Goal: Communication & Community: Answer question/provide support

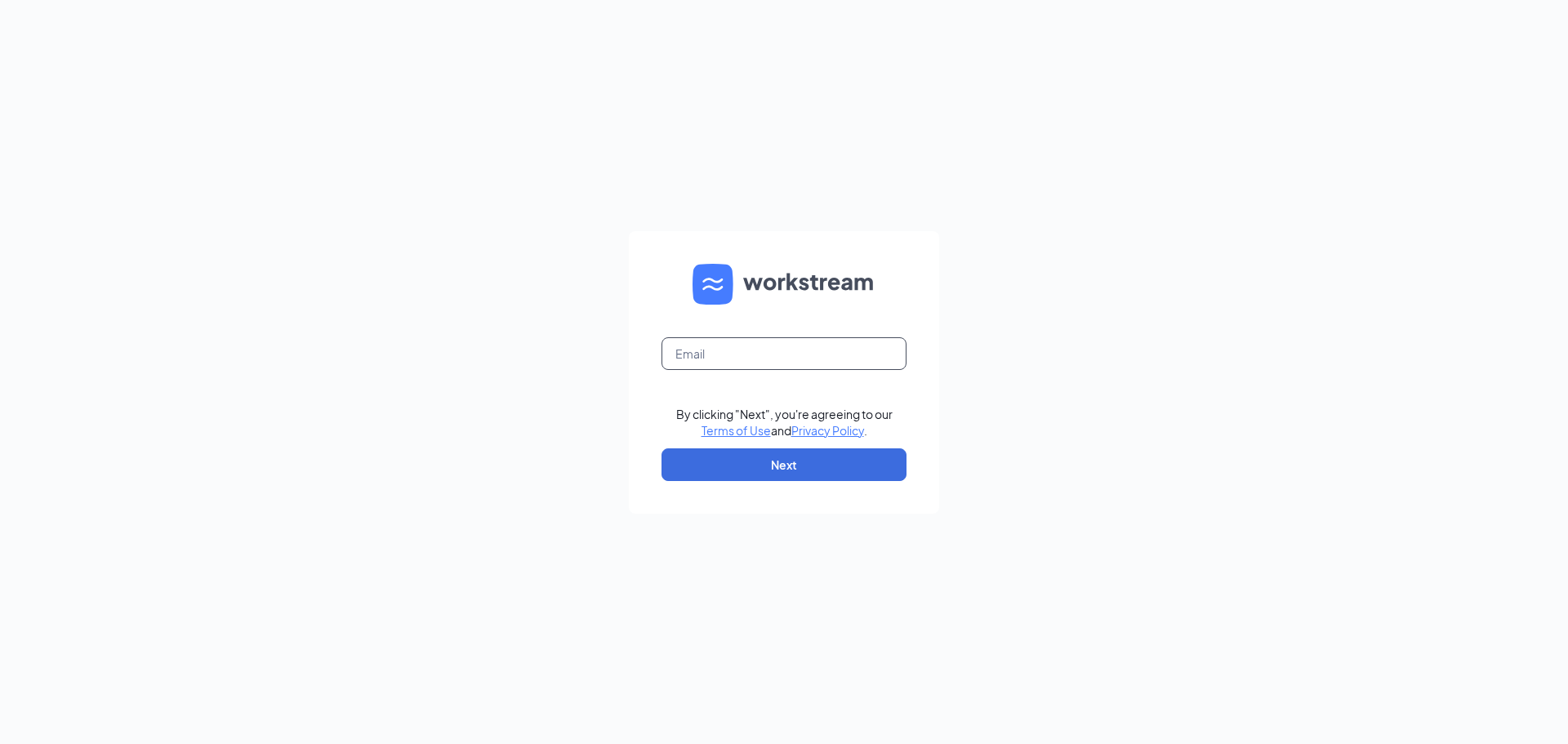
click at [717, 363] on input "text" at bounding box center [784, 353] width 245 height 33
type input "[EMAIL_ADDRESS][DOMAIN_NAME]"
click at [700, 460] on button "Next" at bounding box center [784, 465] width 245 height 33
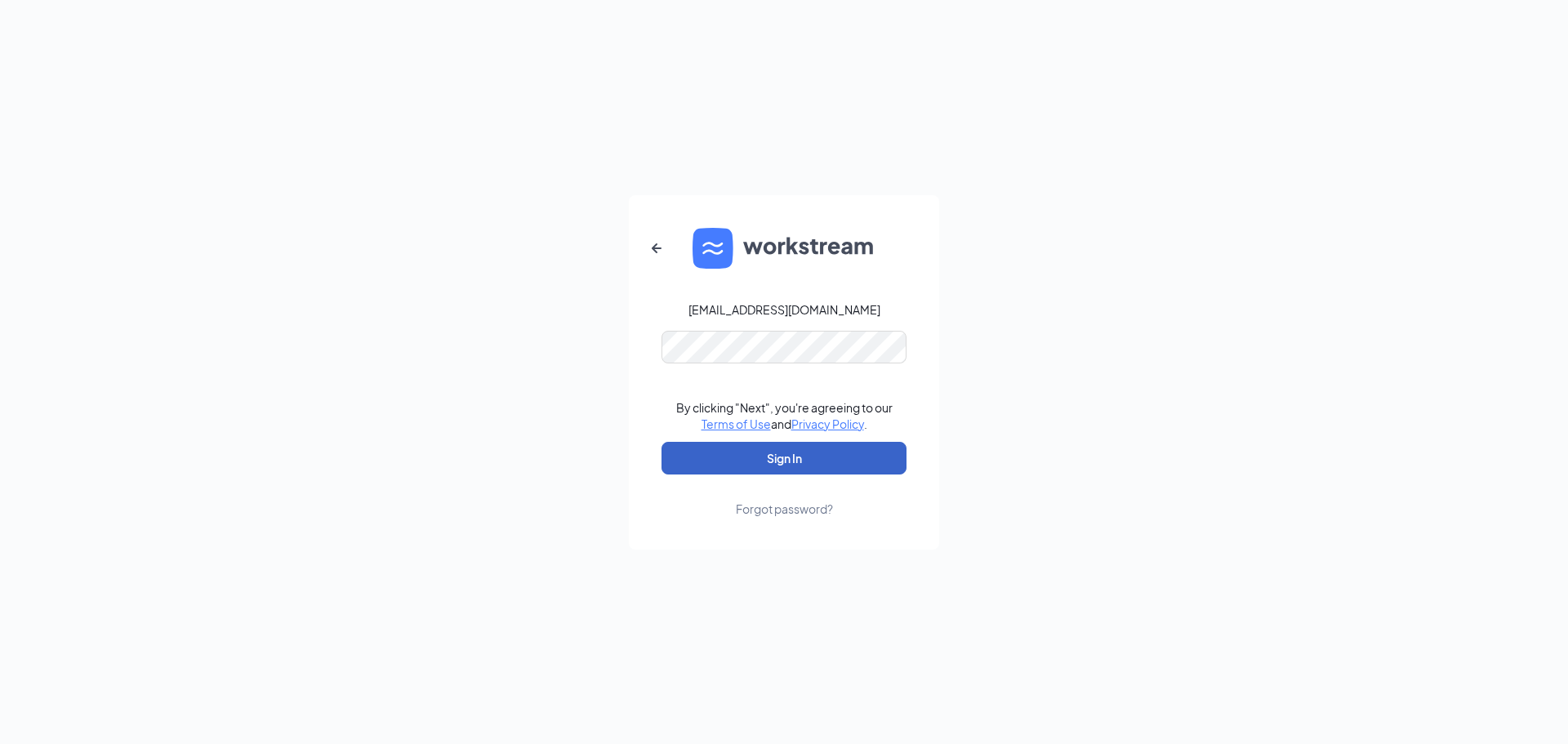
click at [720, 450] on button "Sign In" at bounding box center [784, 458] width 245 height 33
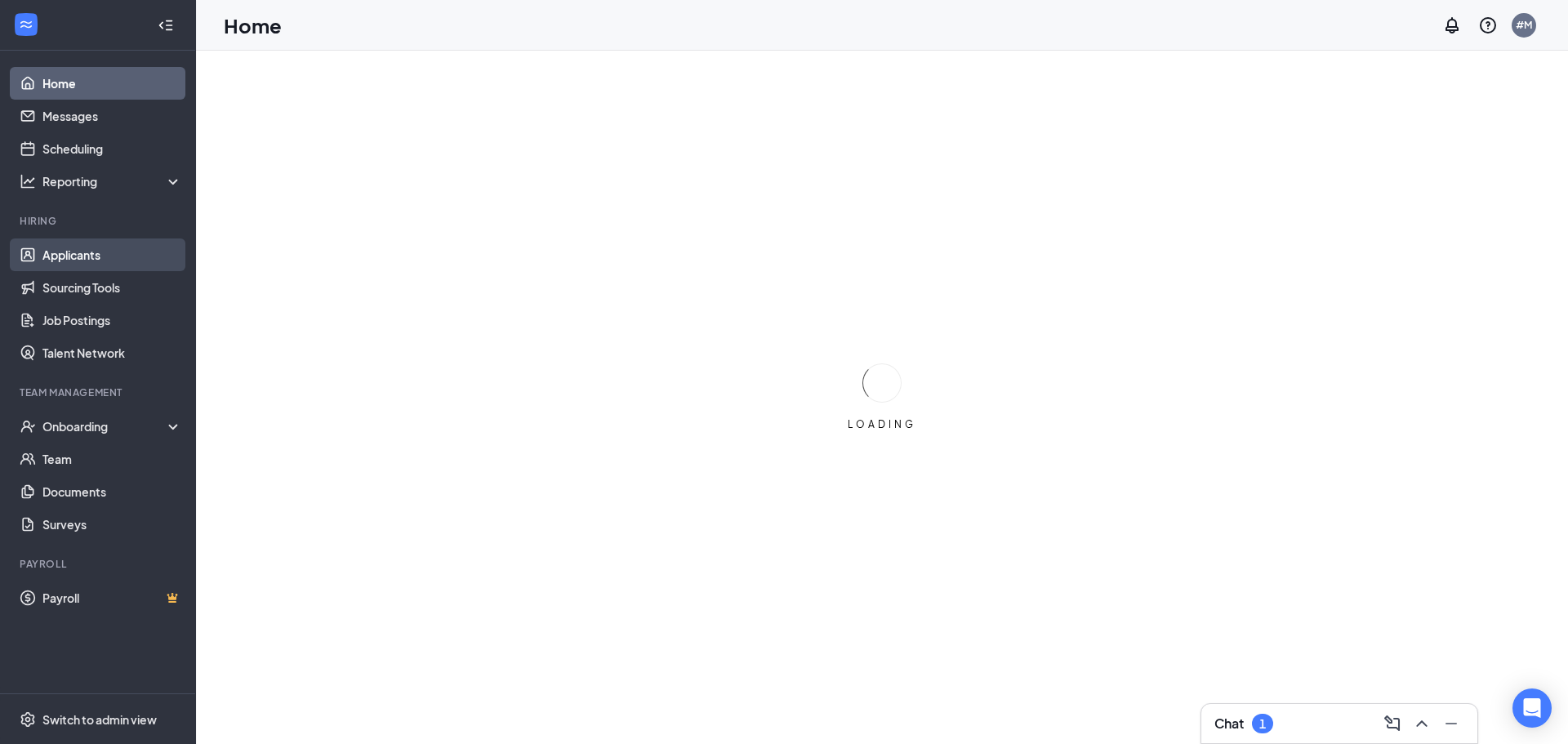
click at [74, 254] on link "Applicants" at bounding box center [111, 255] width 140 height 33
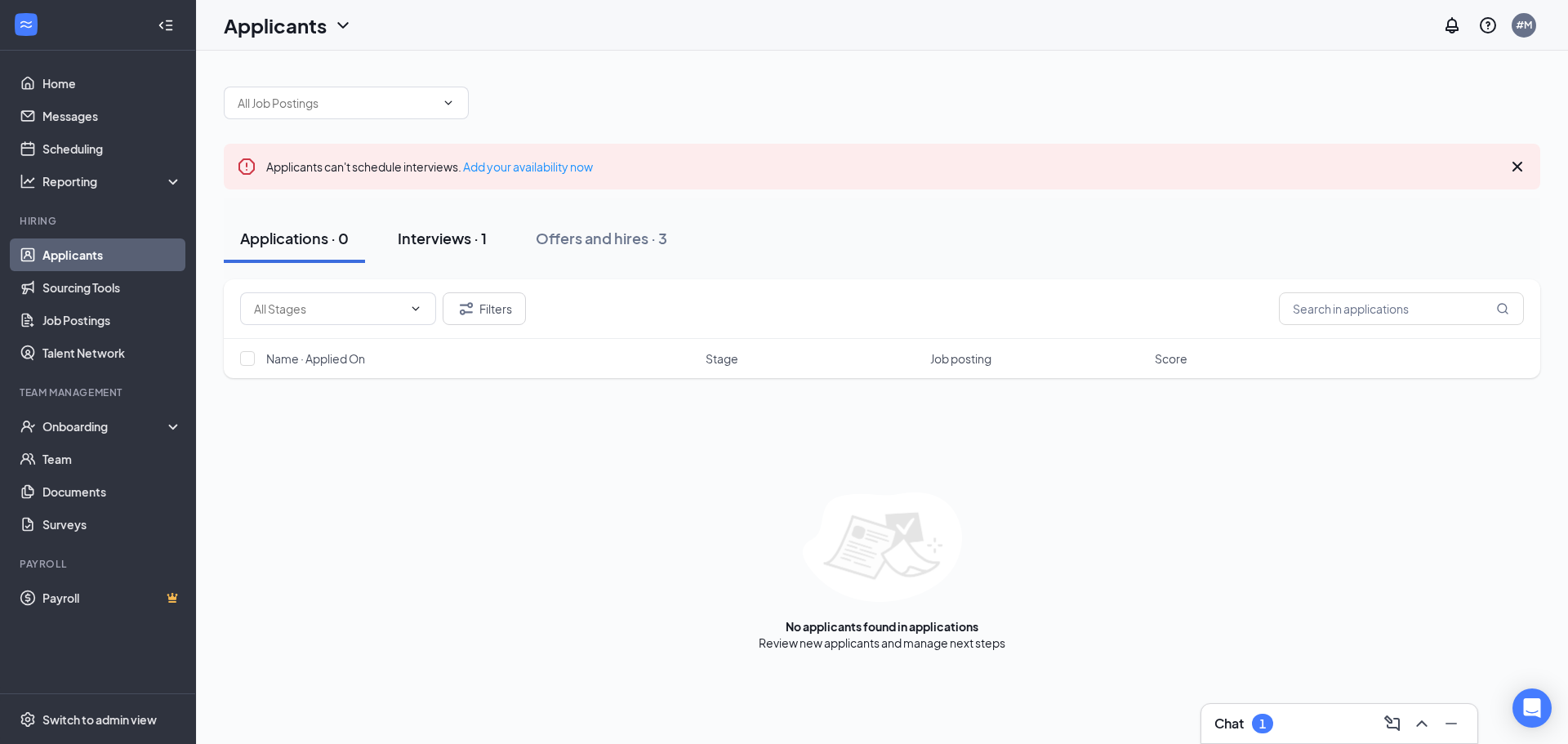
click at [446, 243] on div "Interviews · 1" at bounding box center [443, 238] width 89 height 21
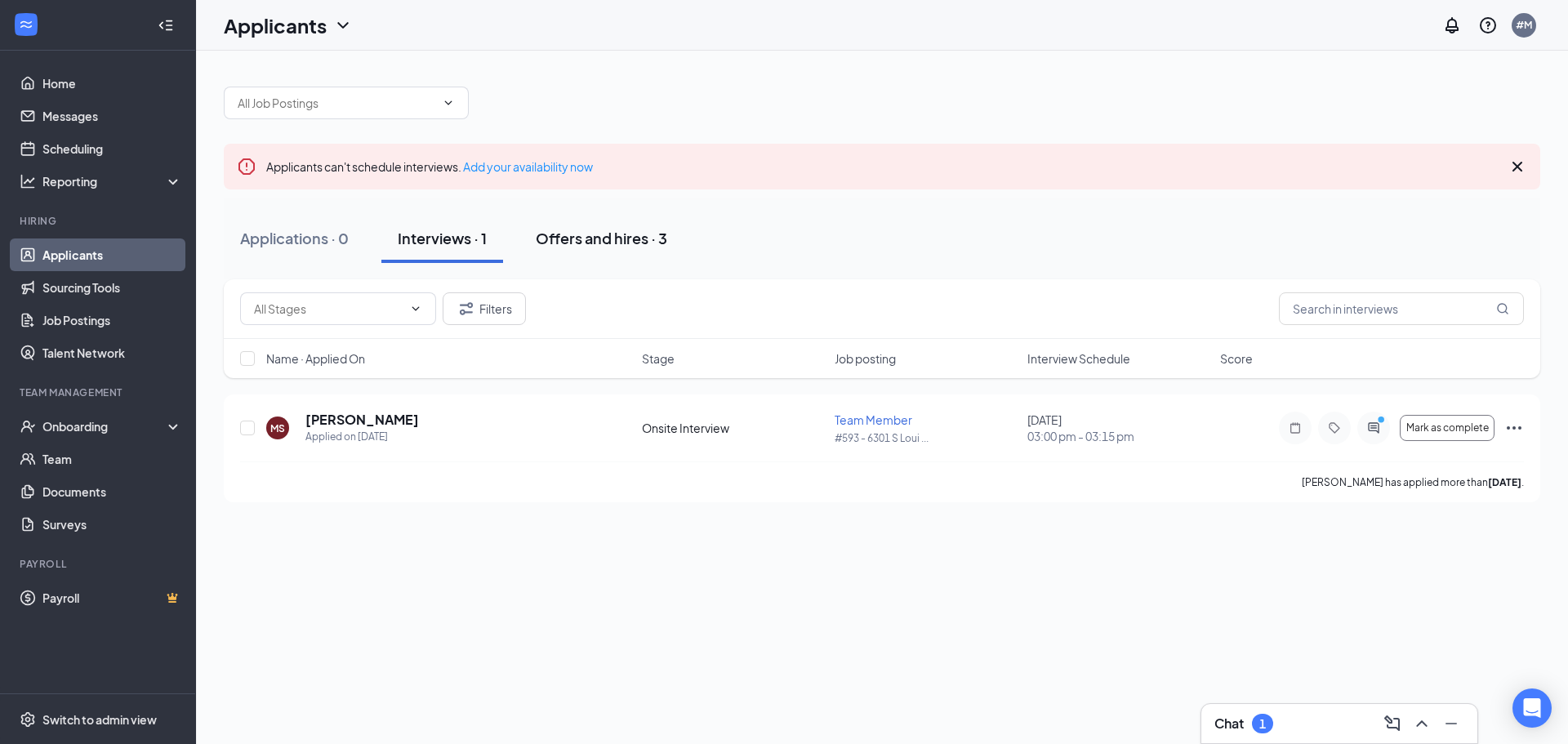
click at [594, 235] on div "Offers and hires · 3" at bounding box center [601, 238] width 131 height 21
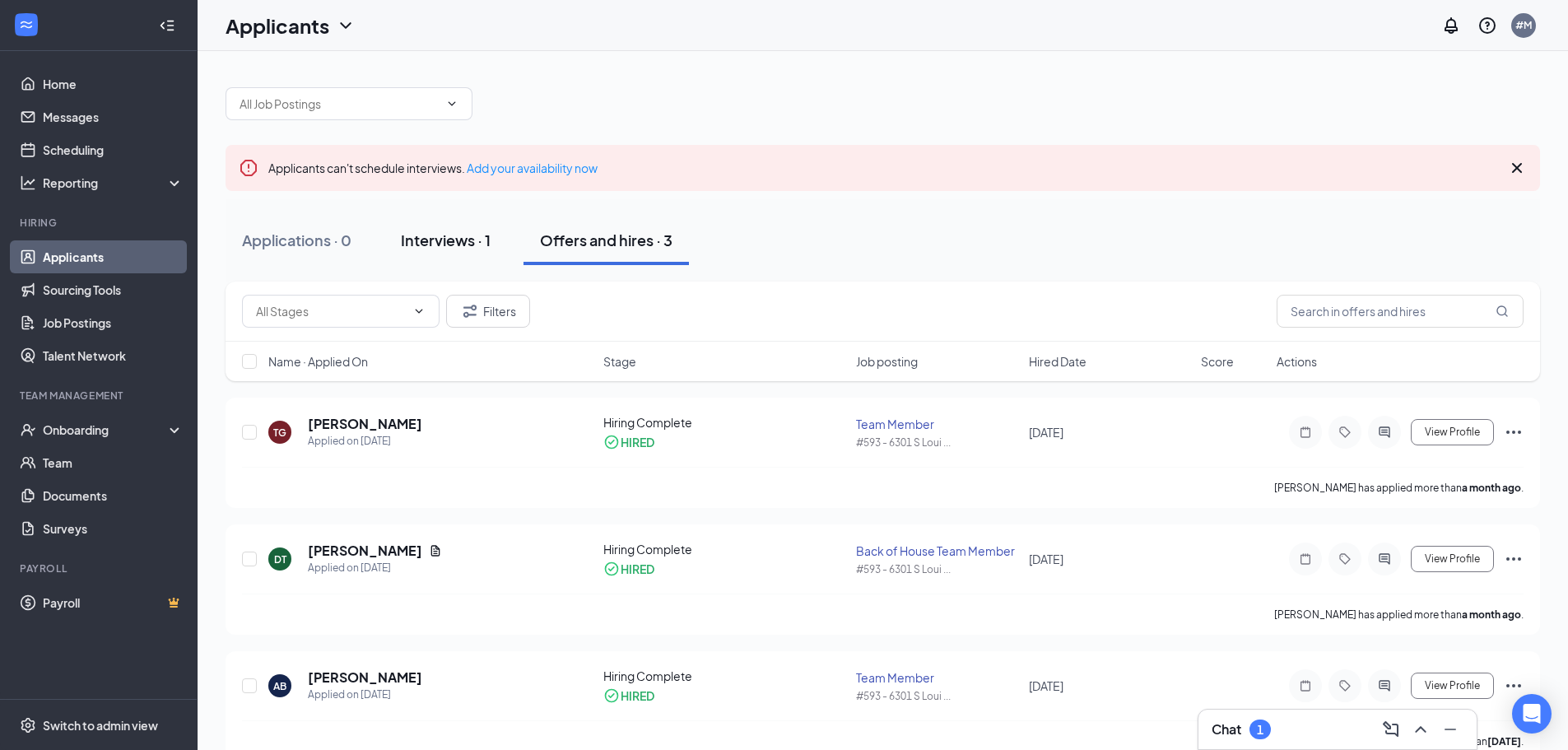
click at [470, 241] on div "Interviews · 1" at bounding box center [446, 240] width 90 height 21
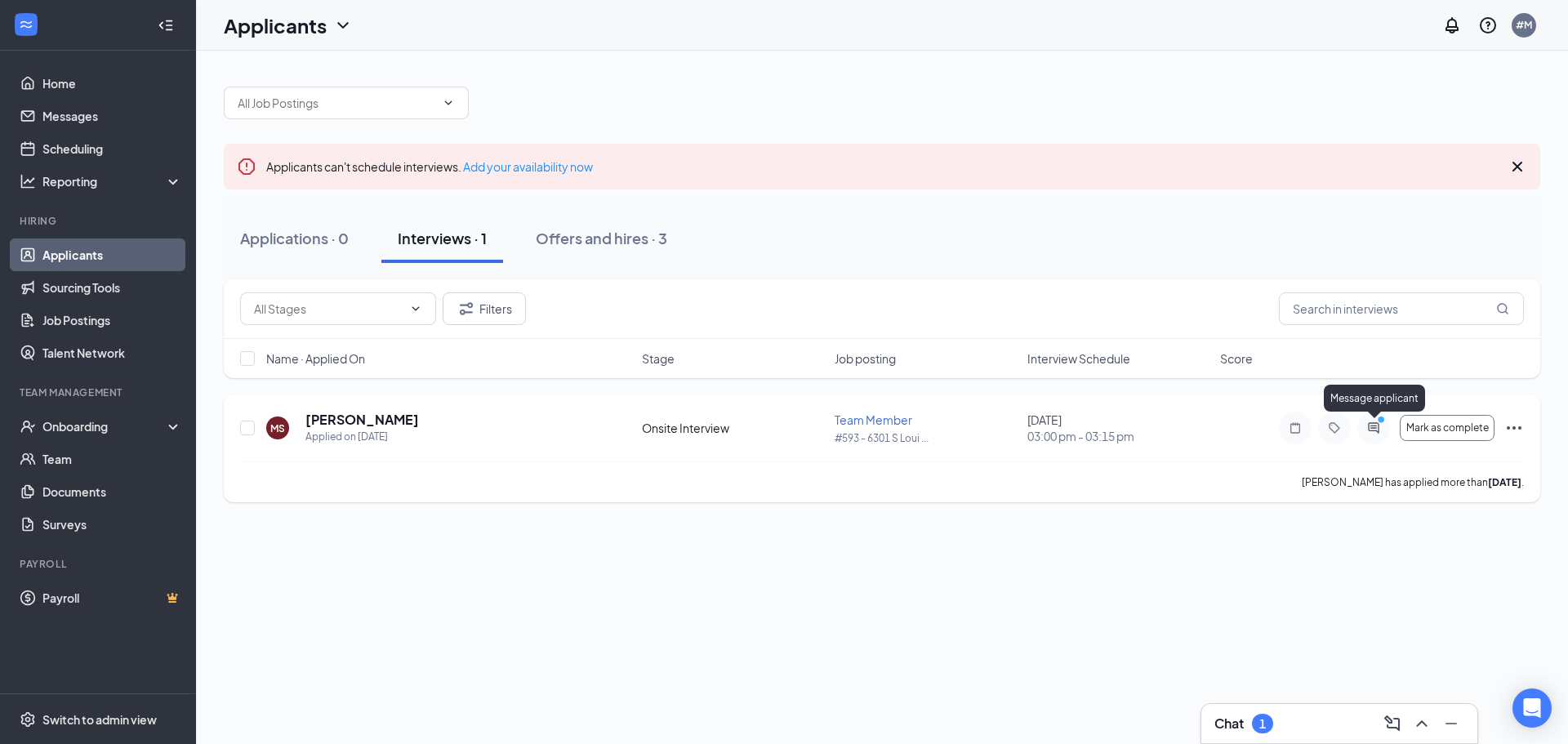
click at [1380, 432] on icon "ActiveChat" at bounding box center [1374, 428] width 20 height 13
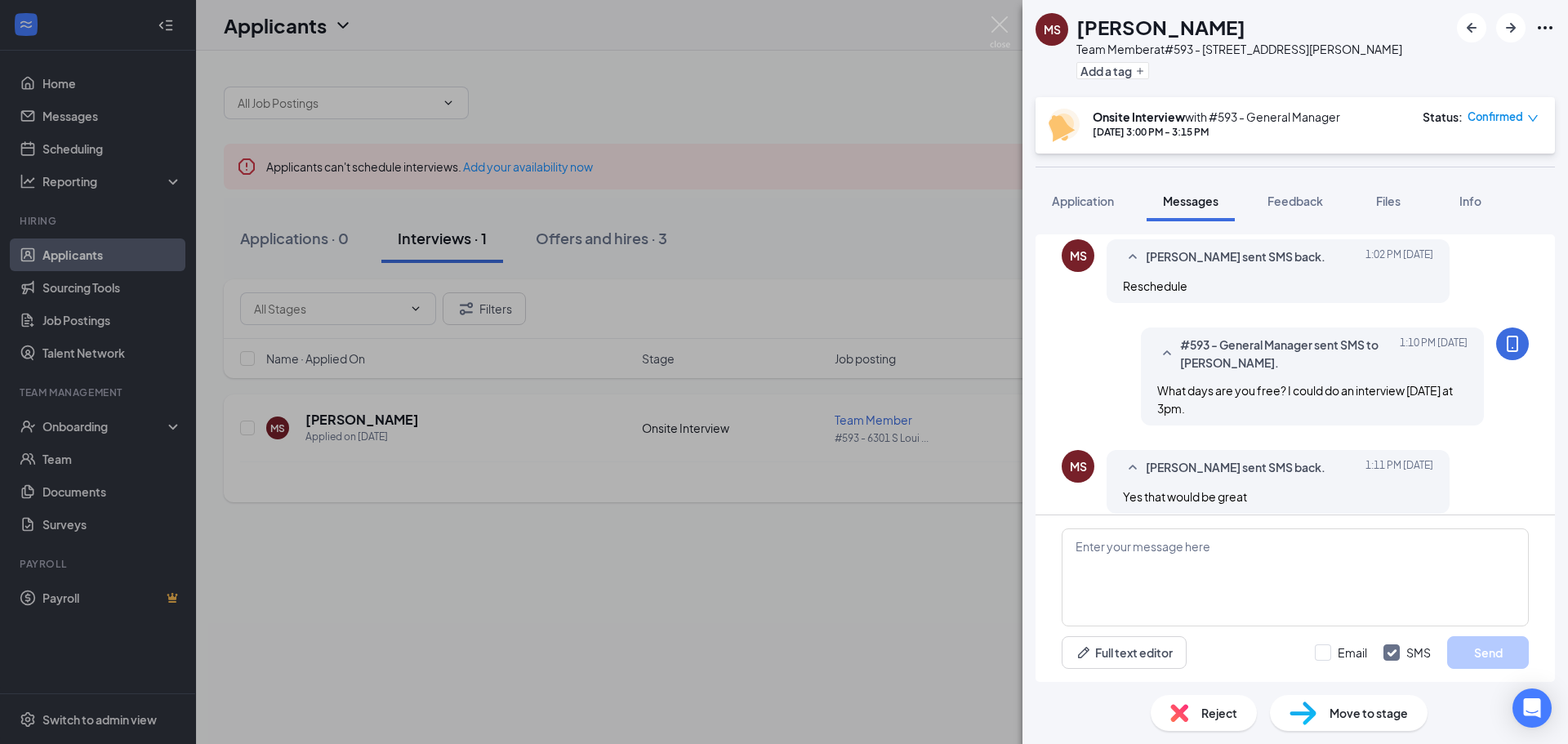
scroll to position [631, 0]
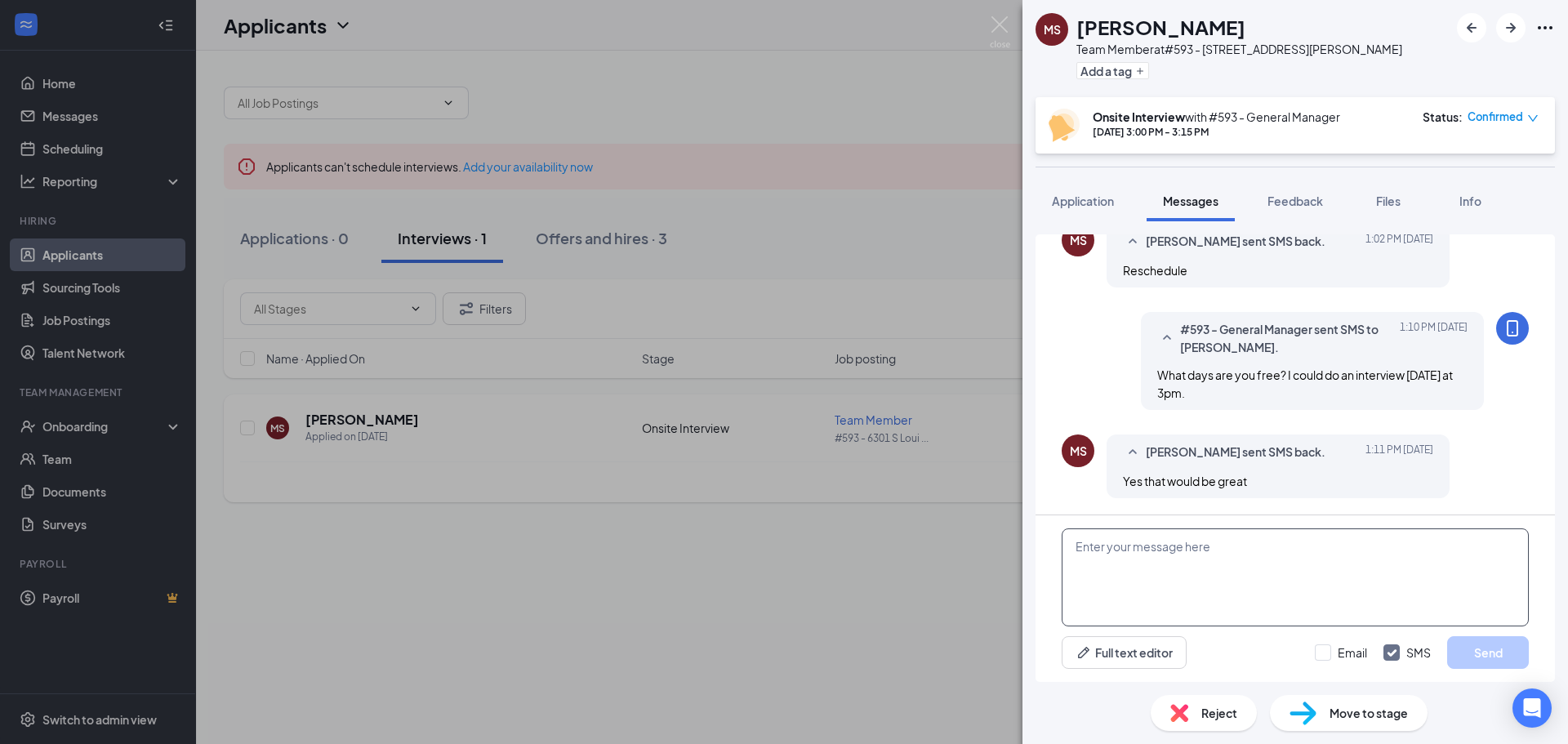
click at [1162, 543] on textarea at bounding box center [1296, 577] width 467 height 98
click at [1356, 574] on textarea "Sounds good we will see you tonight" at bounding box center [1296, 577] width 467 height 98
type textarea "Sounds good we will see you then!"
click at [1495, 674] on div "Sounds good we will see you then! Full text editor Email SMS Send" at bounding box center [1295, 599] width 519 height 167
drag, startPoint x: 1495, startPoint y: 674, endPoint x: 1499, endPoint y: 649, distance: 25.3
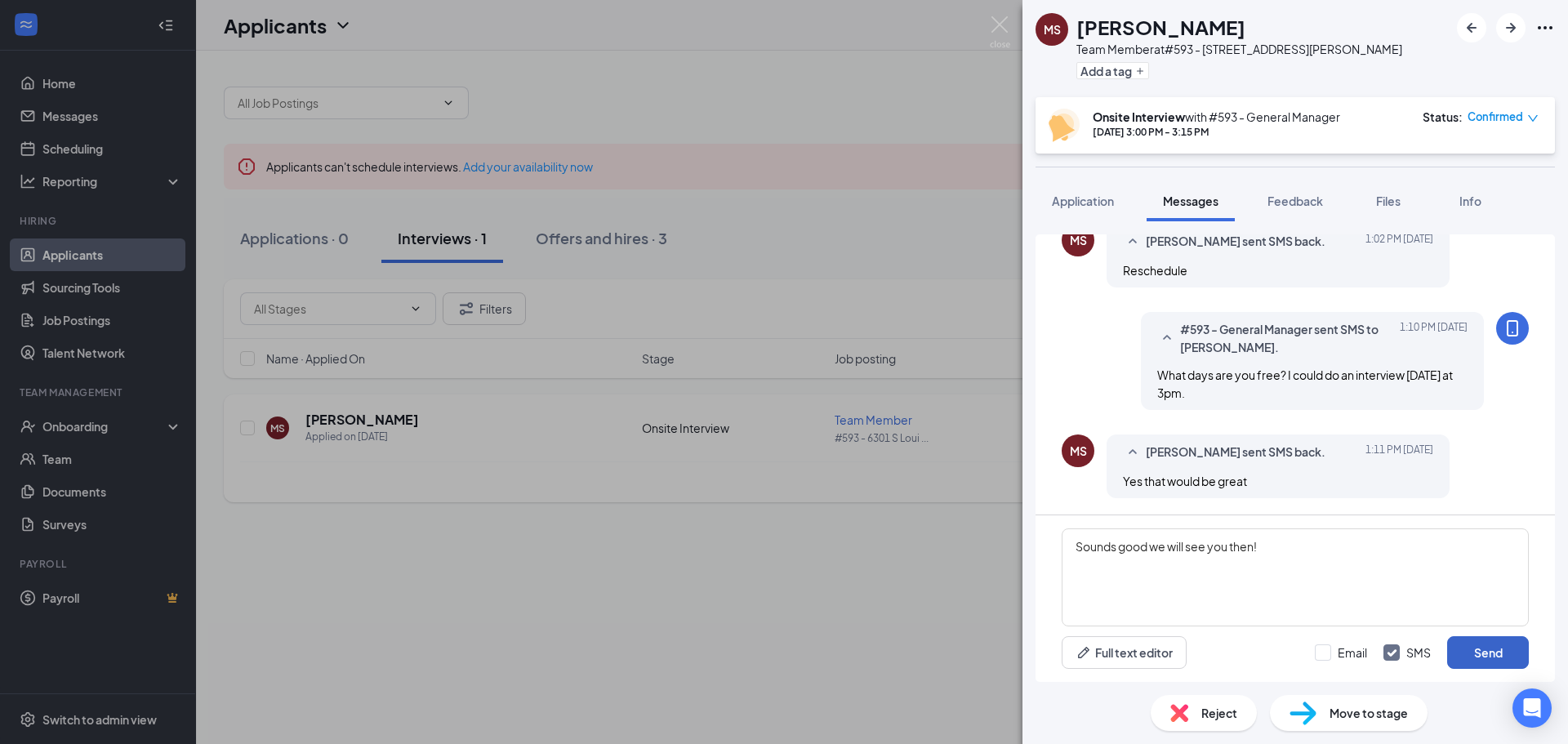
click at [1499, 649] on button "Send" at bounding box center [1487, 652] width 82 height 33
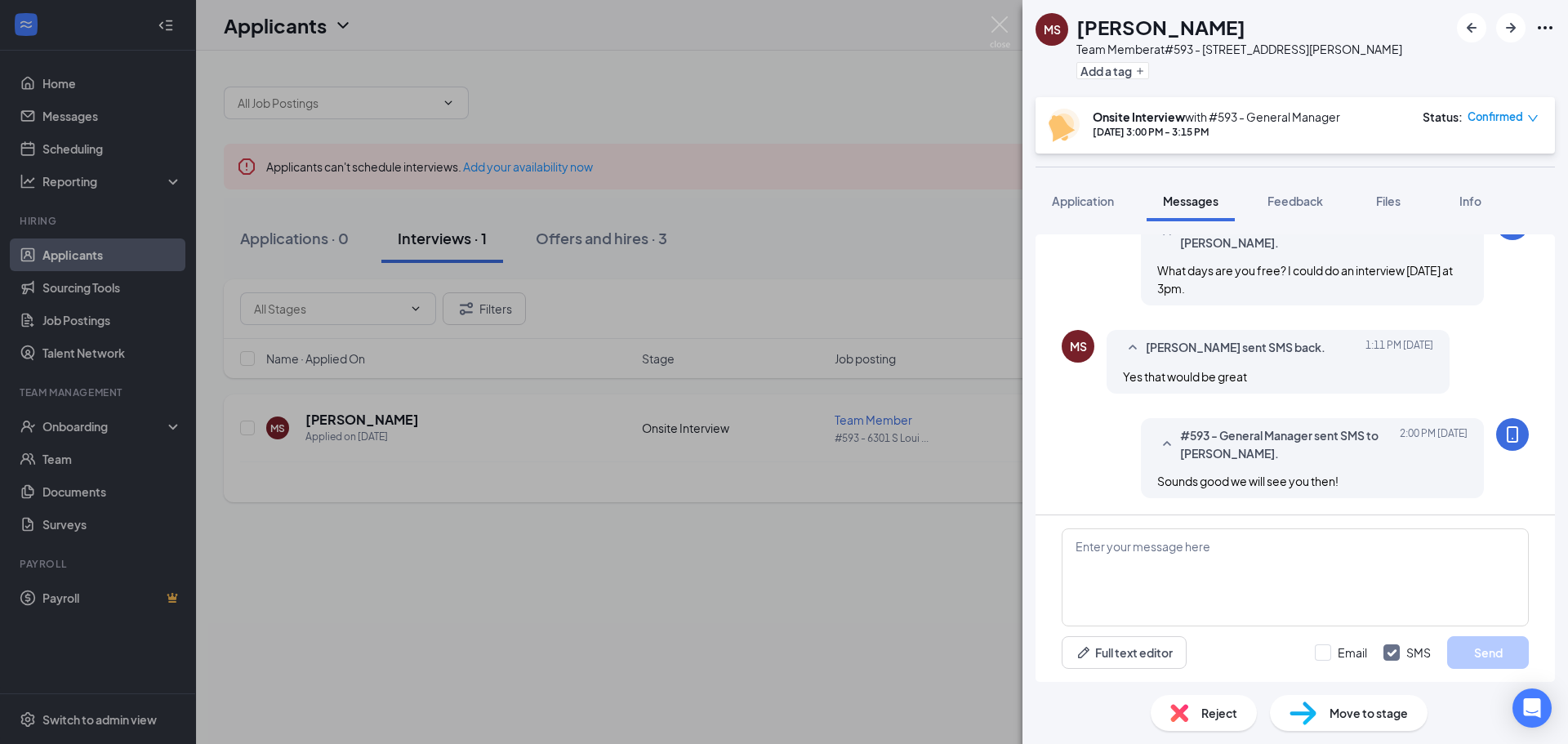
scroll to position [654, 0]
